Goal: Task Accomplishment & Management: Complete application form

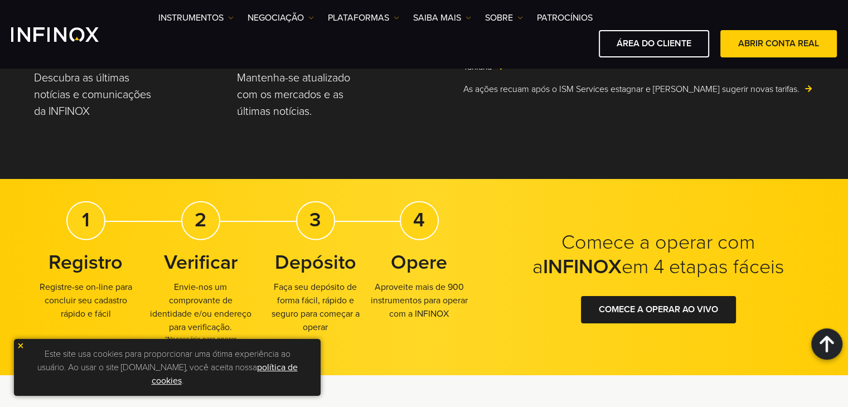
scroll to position [2509, 0]
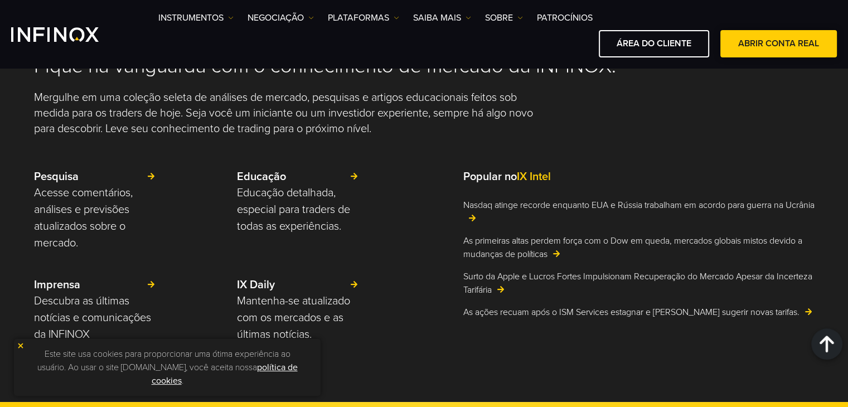
click at [776, 52] on link "ABRIR CONTA REAL" at bounding box center [778, 43] width 117 height 27
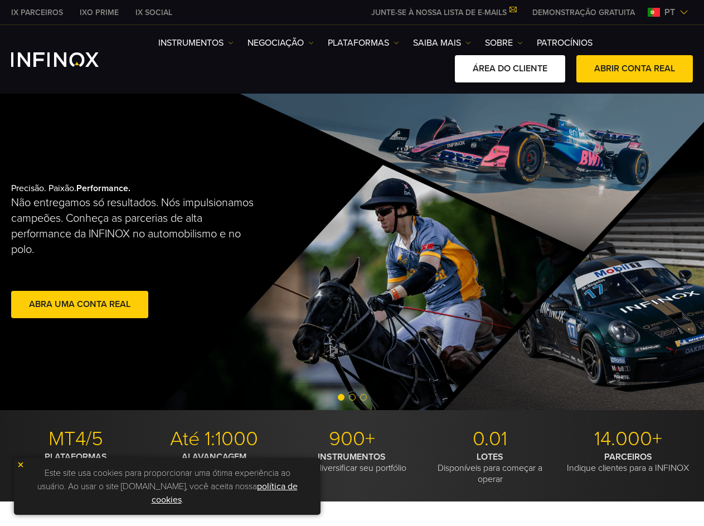
click at [514, 75] on link "ÁREA DO CLIENTE" at bounding box center [510, 68] width 110 height 27
